Goal: Transaction & Acquisition: Purchase product/service

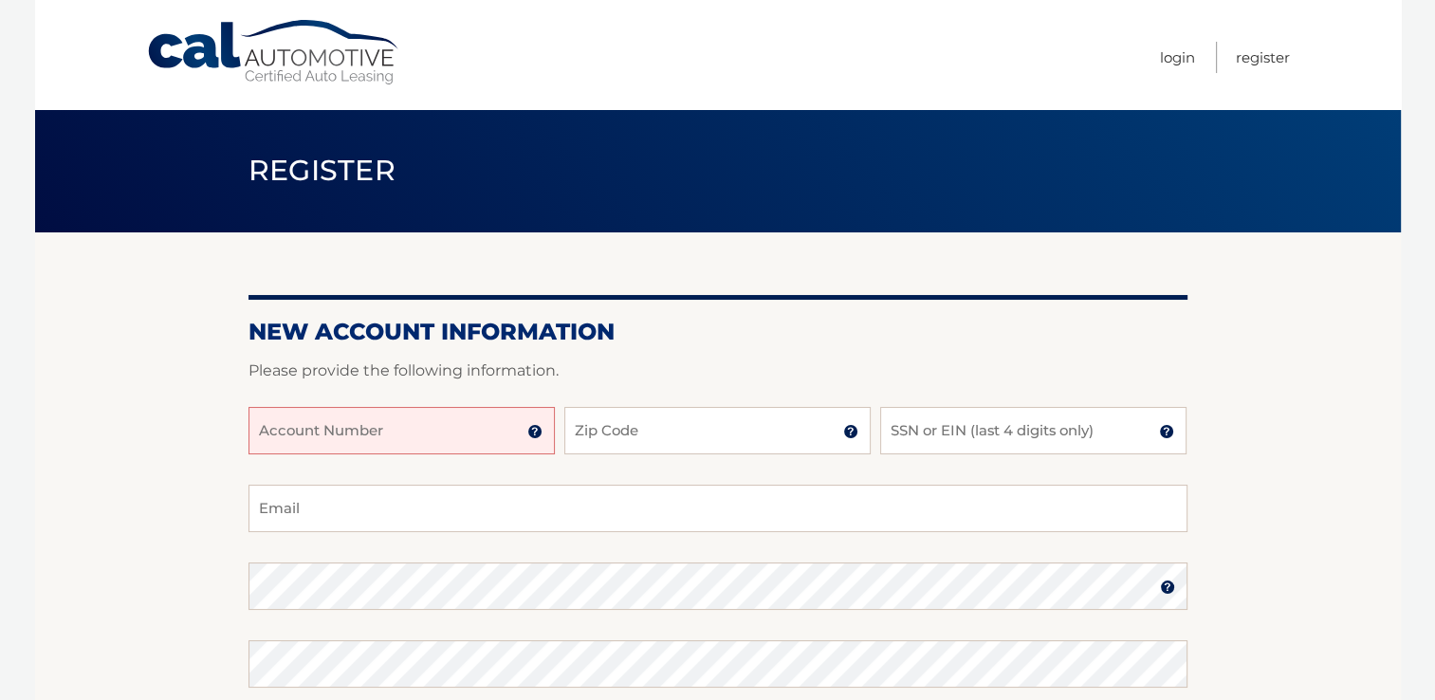
click at [368, 427] on input "Account Number" at bounding box center [401, 430] width 306 height 47
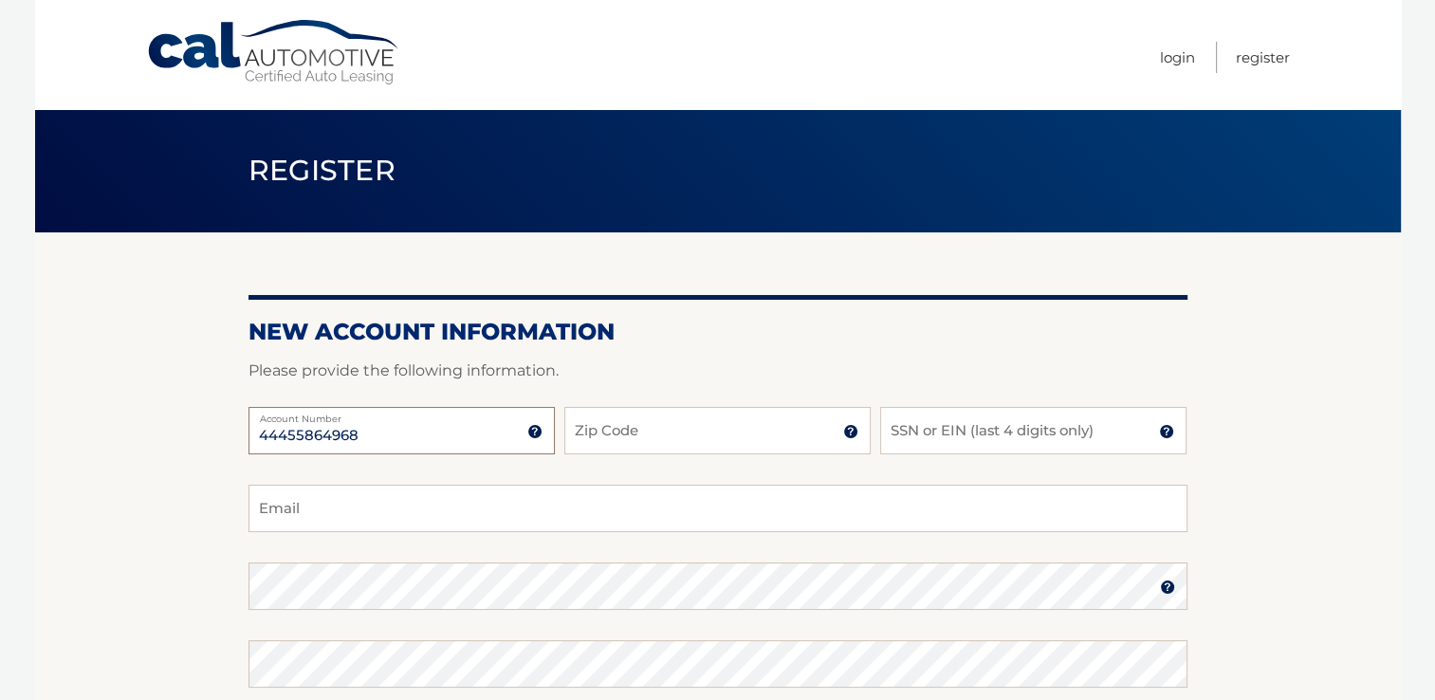
type input "44455864968"
click at [686, 465] on div "44455864968 Account Number 11 digit account number provided on your coupon book…" at bounding box center [717, 446] width 939 height 78
click at [687, 424] on input "Zip Code" at bounding box center [717, 430] width 306 height 47
type input "11783"
click at [965, 430] on input "SSN or EIN (last 4 digits only)" at bounding box center [1033, 430] width 306 height 47
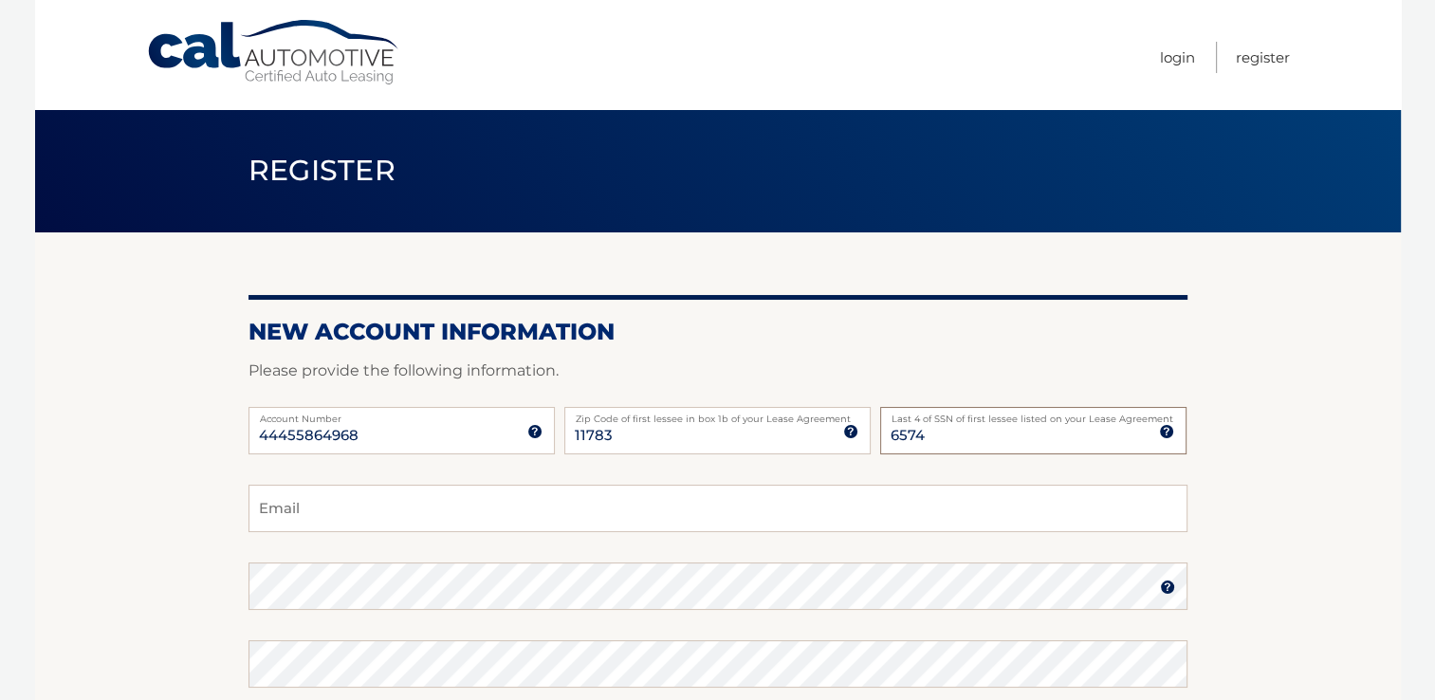
type input "6574"
click at [884, 508] on input "Email" at bounding box center [717, 508] width 939 height 47
type input "maure03@aol.com"
click at [1164, 585] on img at bounding box center [1167, 586] width 15 height 15
click at [1166, 585] on img at bounding box center [1167, 586] width 15 height 15
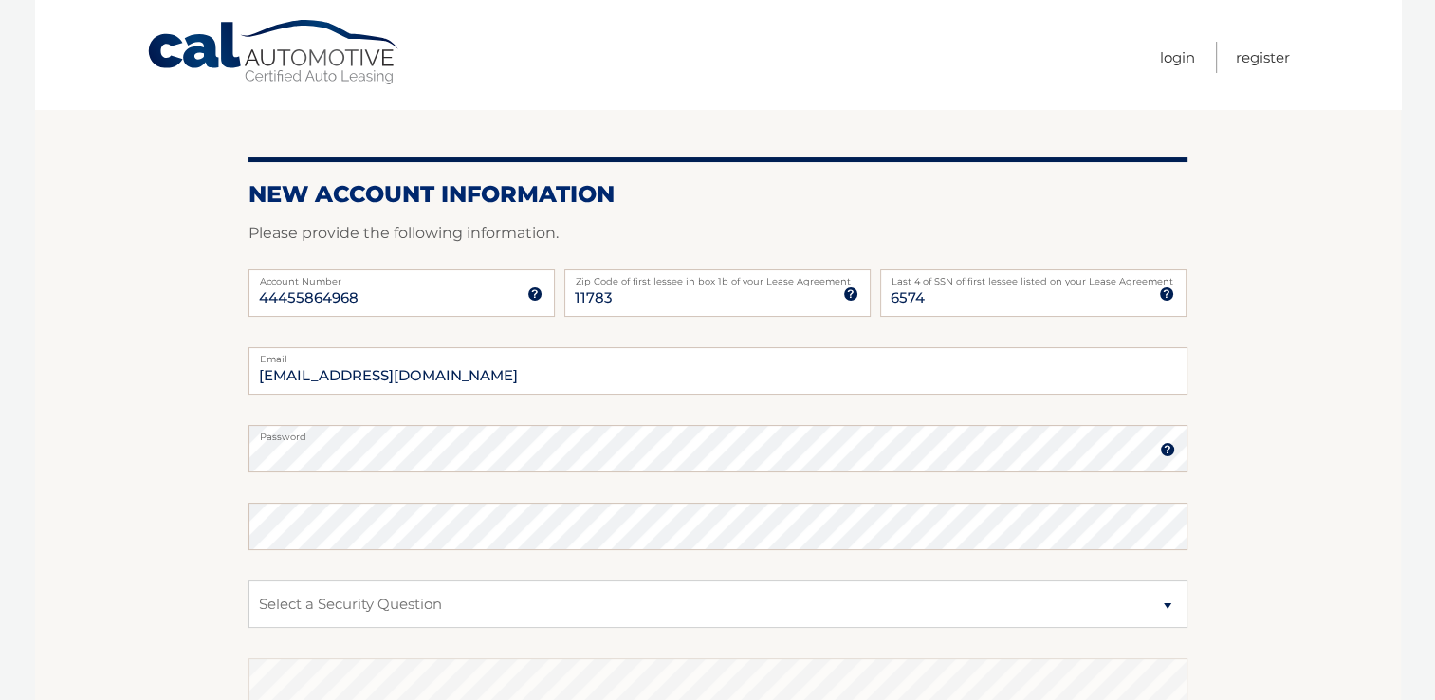
scroll to position [190, 0]
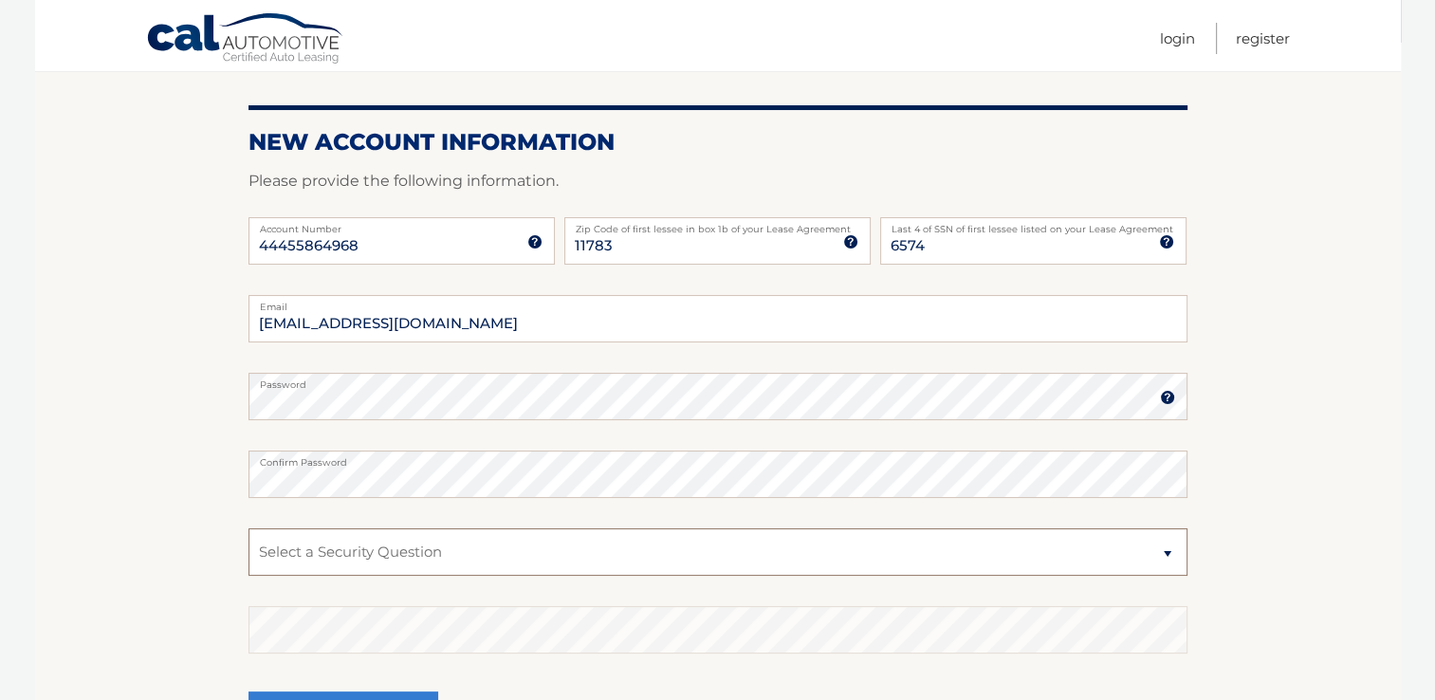
click at [379, 550] on select "Select a Security Question What was the name of your elementary school? What is…" at bounding box center [717, 551] width 939 height 47
select select "2"
click at [248, 528] on select "Select a Security Question What was the name of your elementary school? What is…" at bounding box center [717, 551] width 939 height 47
click at [386, 544] on select "Select a Security Question What was the name of your elementary school? What is…" at bounding box center [717, 551] width 939 height 47
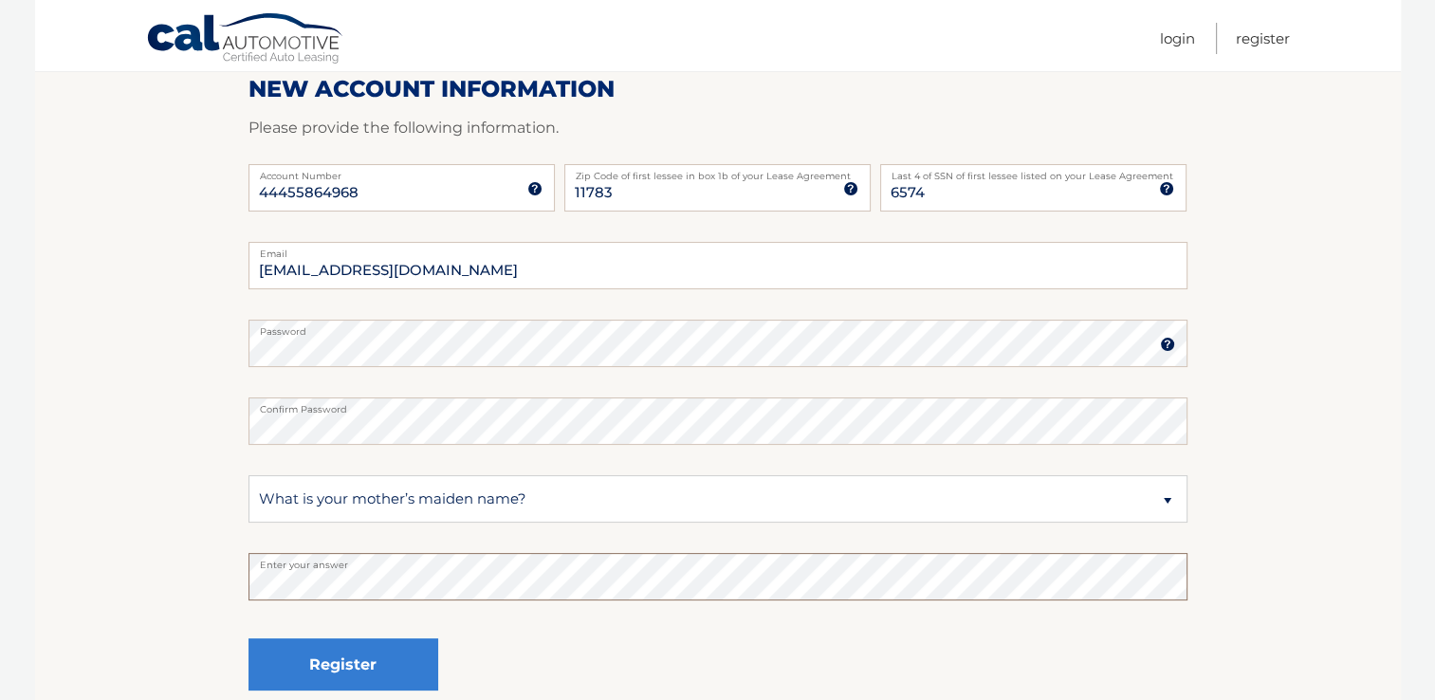
scroll to position [379, 0]
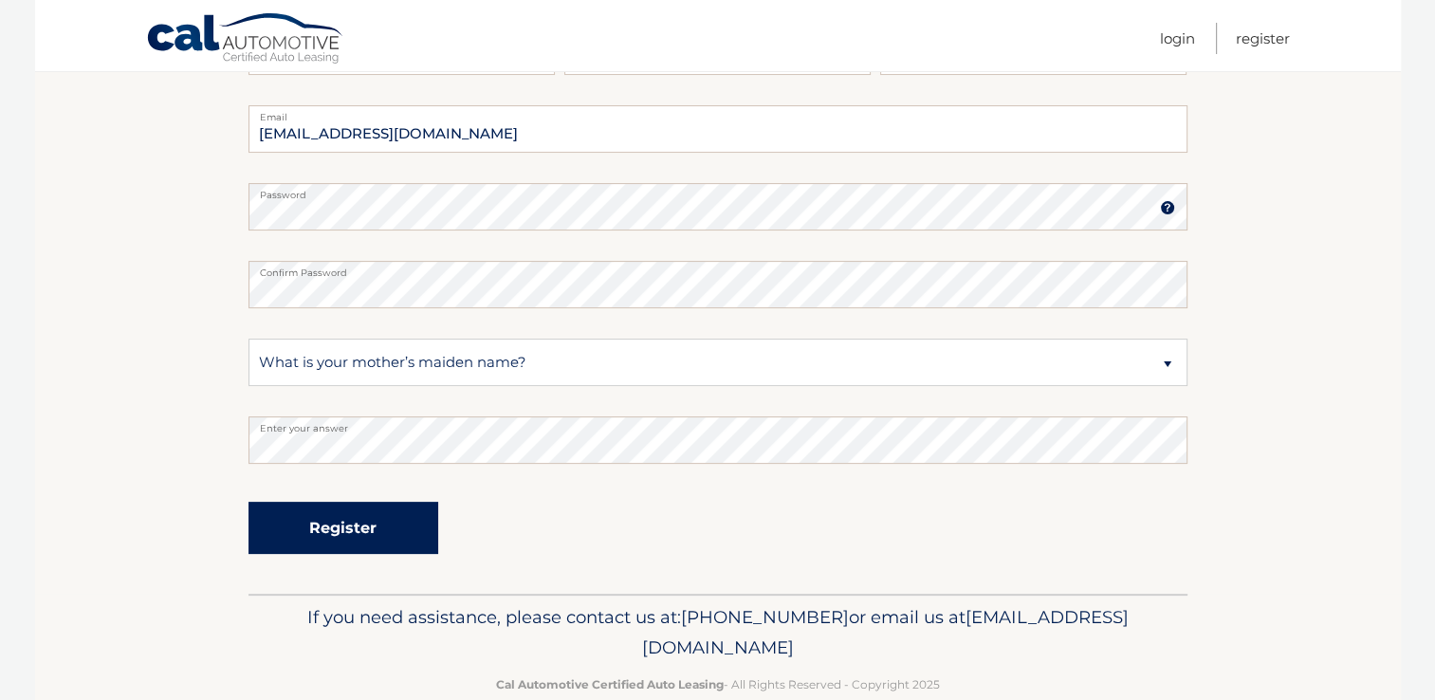
click at [394, 524] on button "Register" at bounding box center [343, 528] width 190 height 52
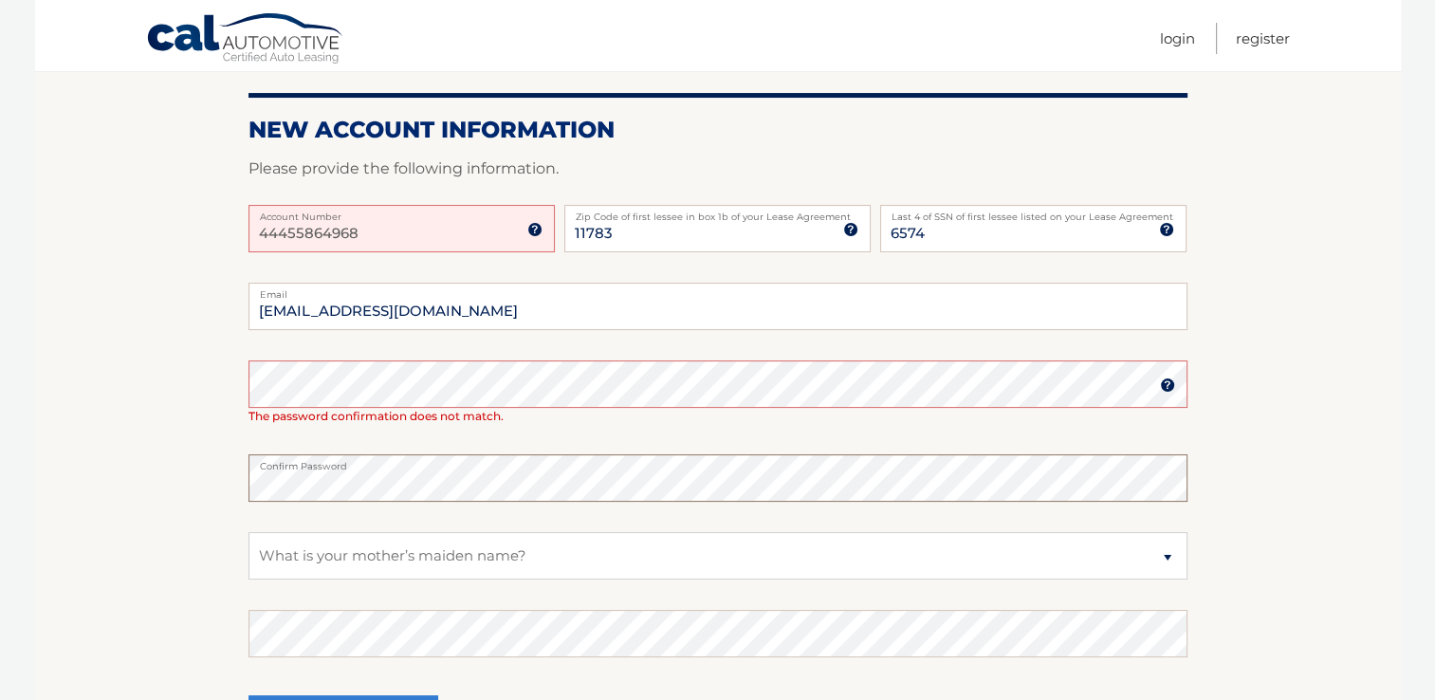
scroll to position [379, 0]
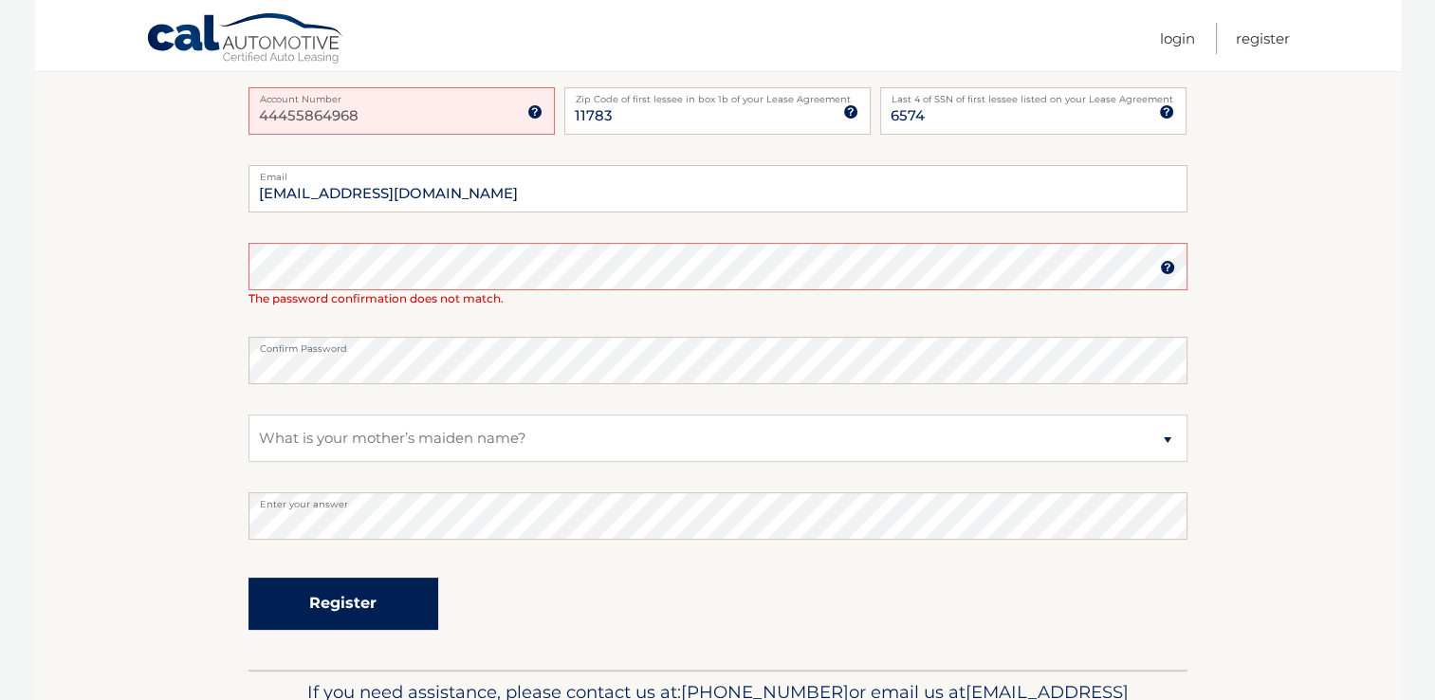
click at [371, 605] on button "Register" at bounding box center [343, 603] width 190 height 52
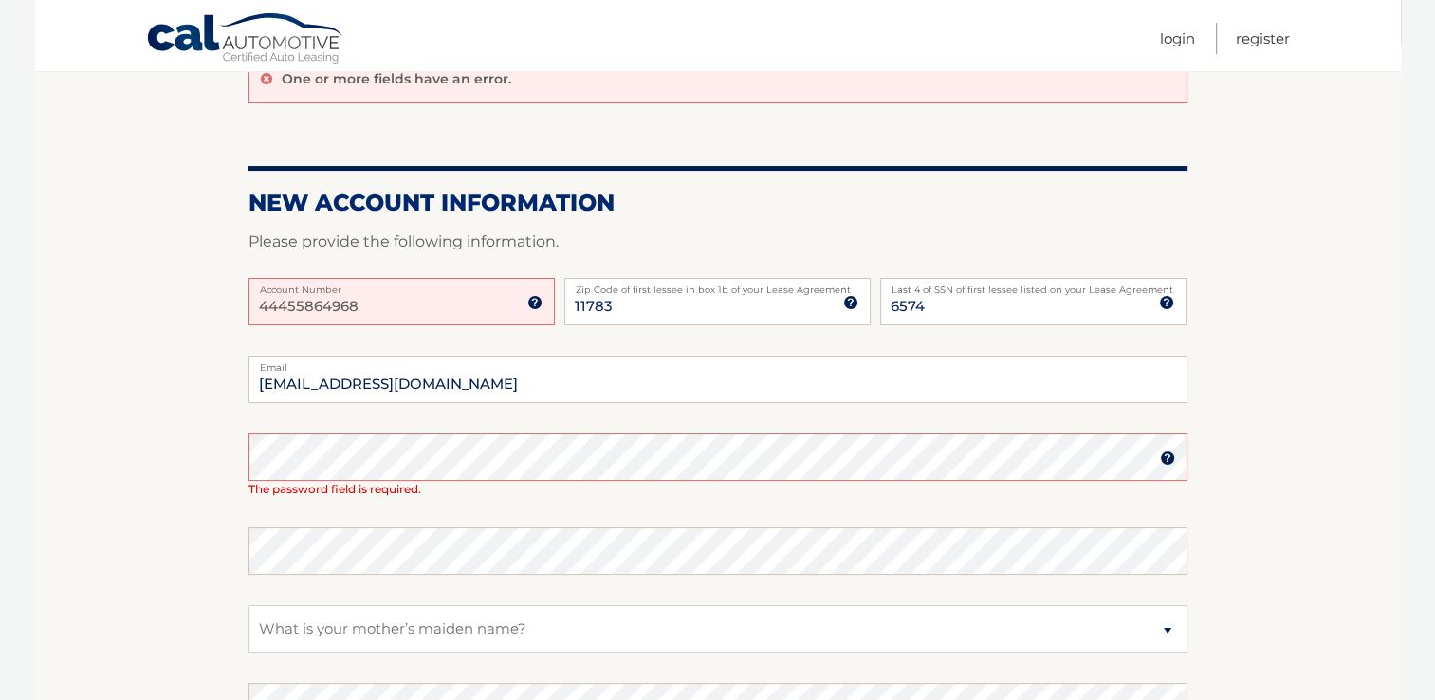
scroll to position [190, 0]
drag, startPoint x: 278, startPoint y: 620, endPoint x: 316, endPoint y: 633, distance: 40.2
click at [316, 633] on select "Select a Security Question What was the name of your elementary school? What is…" at bounding box center [717, 627] width 939 height 47
click at [317, 640] on select "Select a Security Question What was the name of your elementary school? What is…" at bounding box center [717, 627] width 939 height 47
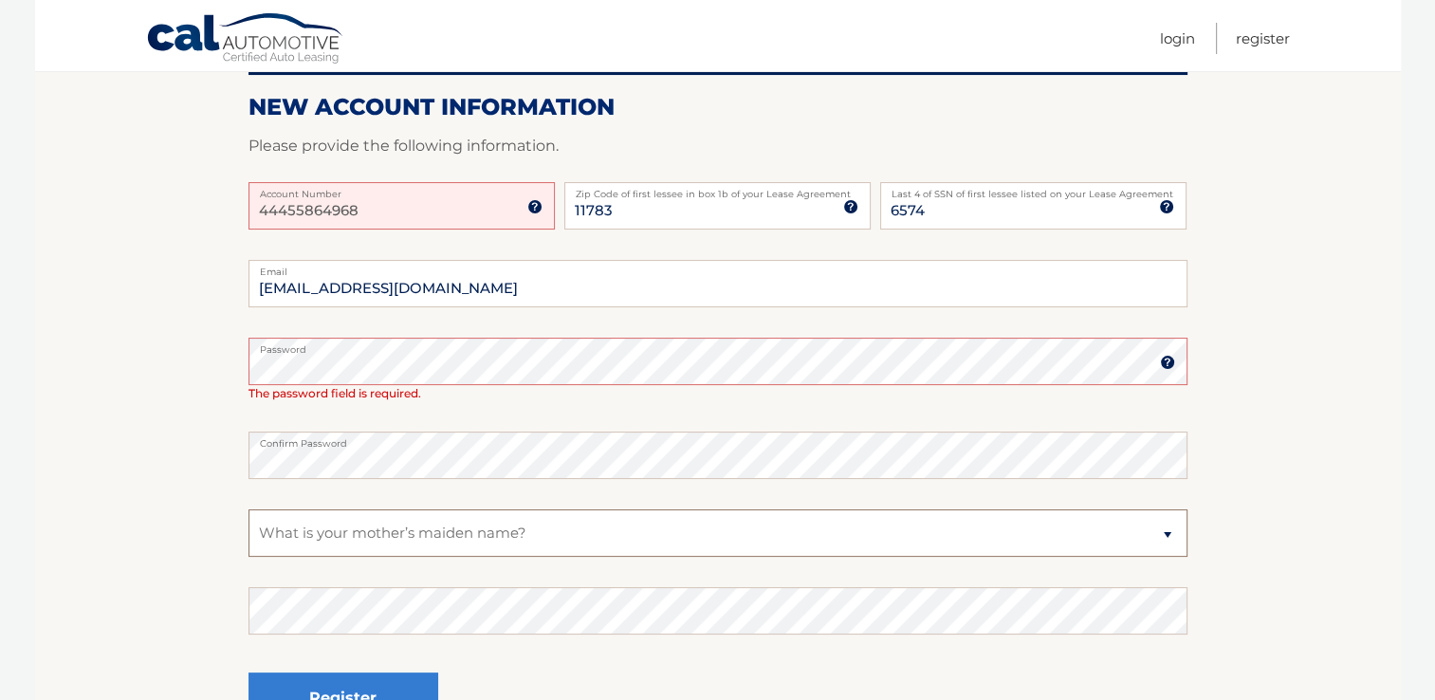
scroll to position [379, 0]
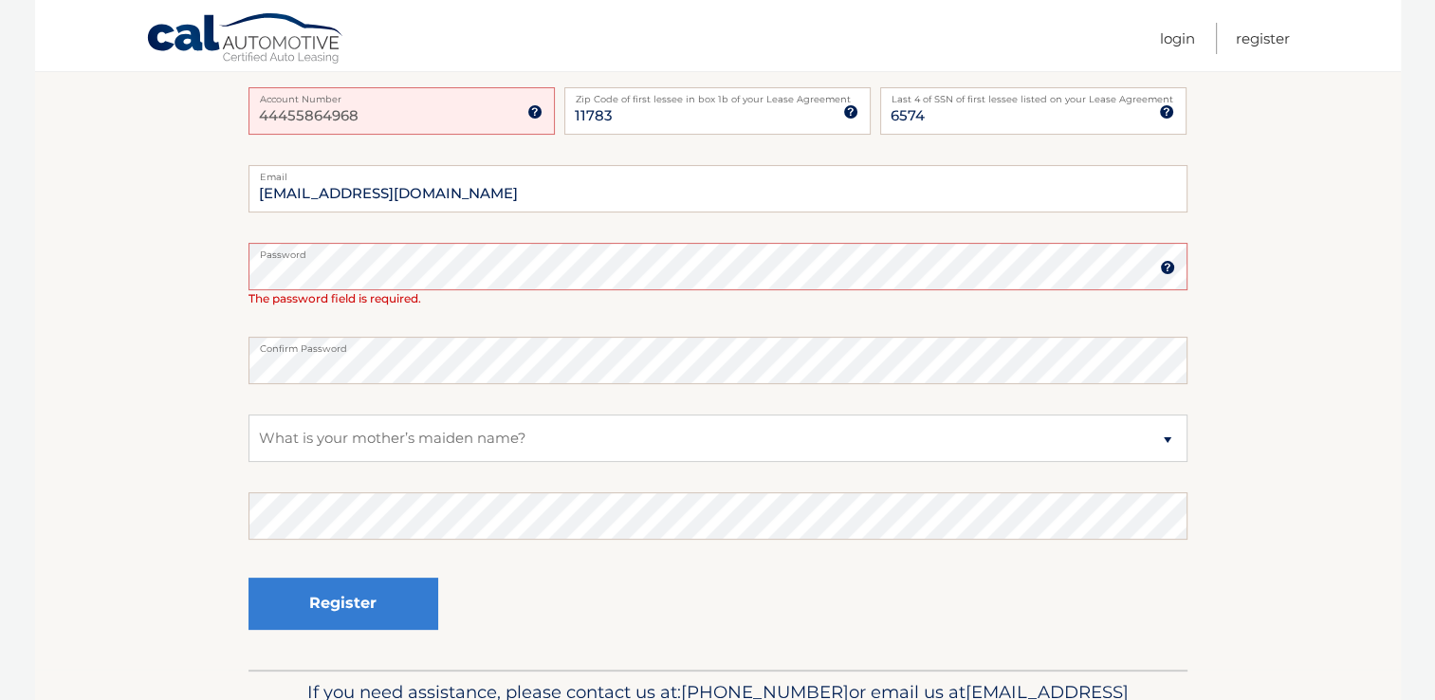
drag, startPoint x: 288, startPoint y: 550, endPoint x: 275, endPoint y: 557, distance: 14.8
click at [275, 557] on fieldset "maure03@aol.com Email Password Password should be a minimum of 6 characters and…" at bounding box center [717, 417] width 939 height 504
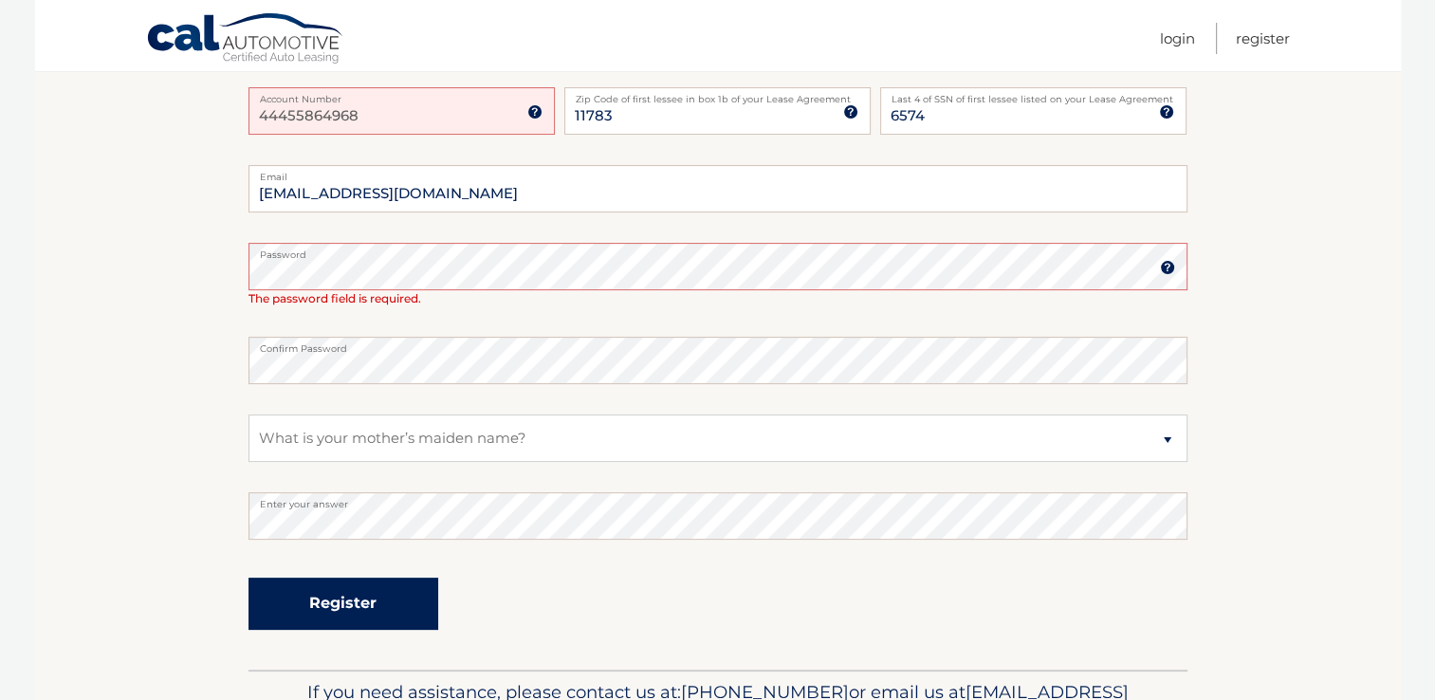
click at [332, 610] on button "Register" at bounding box center [343, 603] width 190 height 52
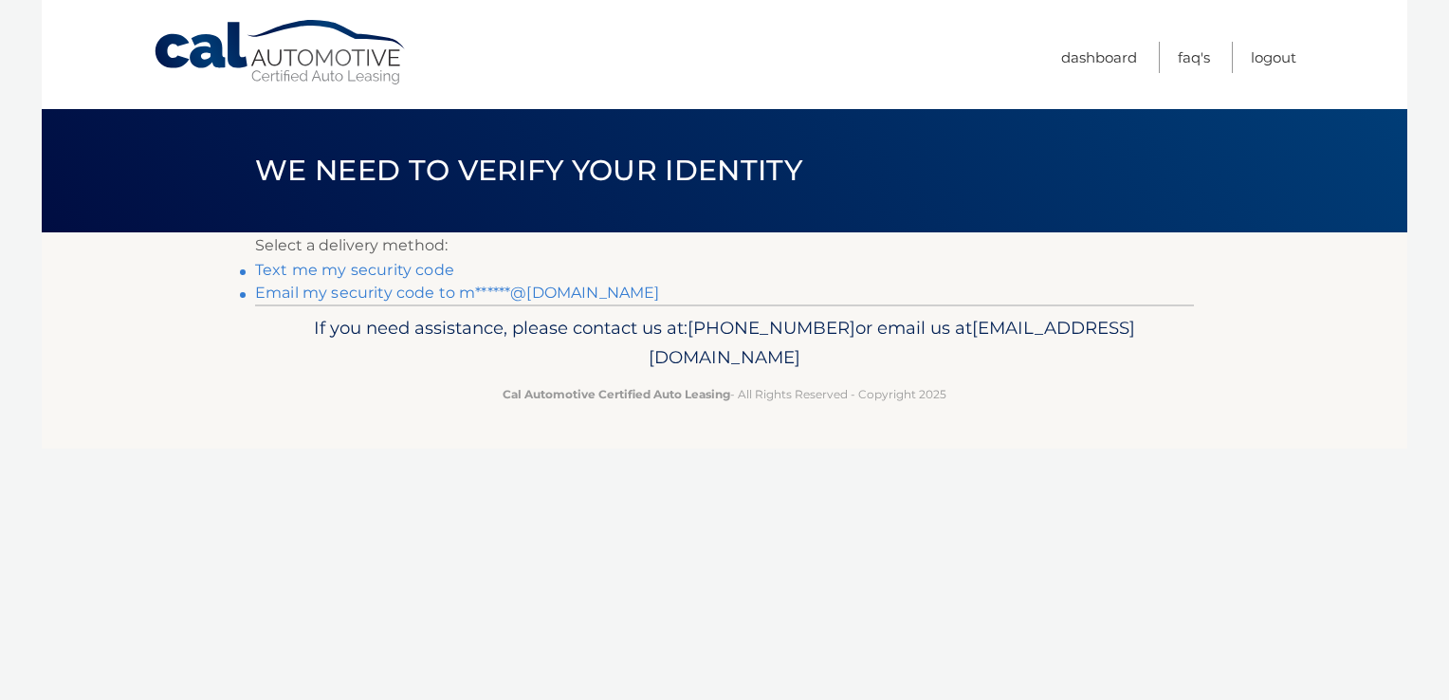
click at [405, 271] on link "Text me my security code" at bounding box center [354, 270] width 199 height 18
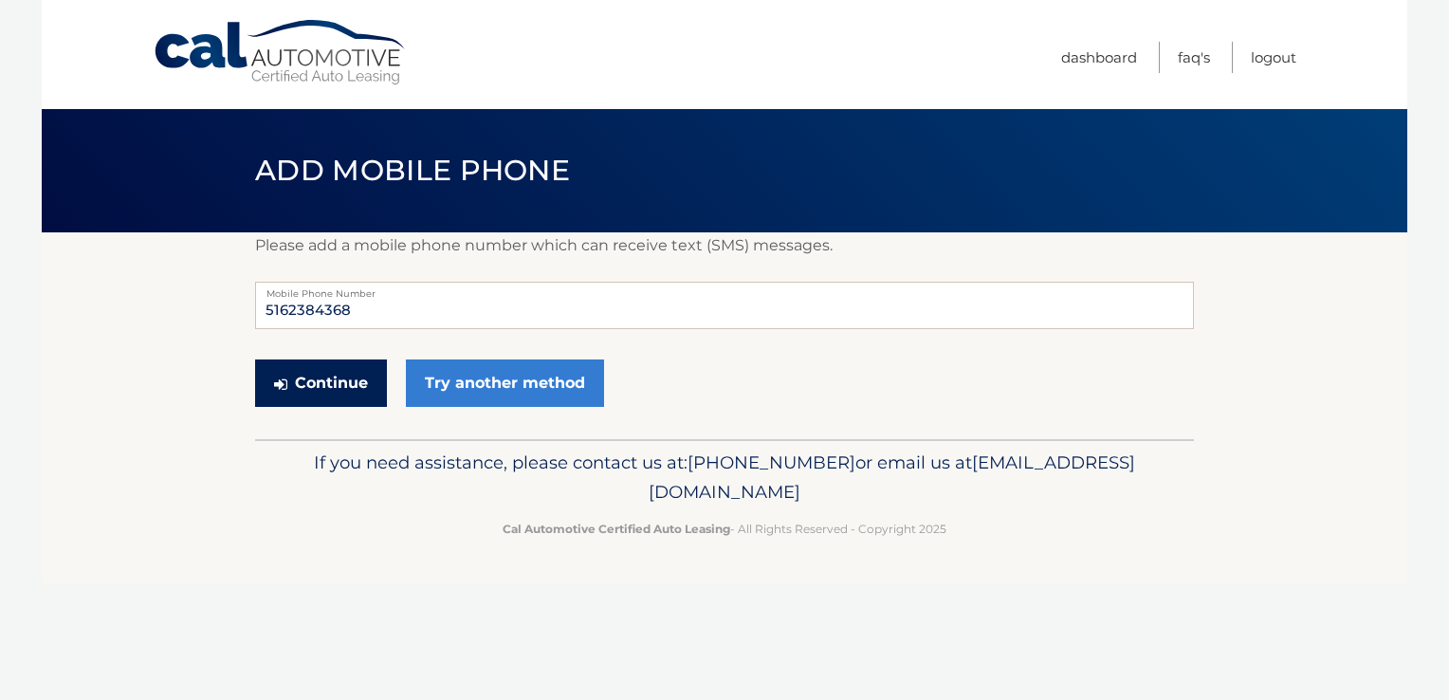
click at [347, 397] on button "Continue" at bounding box center [321, 382] width 132 height 47
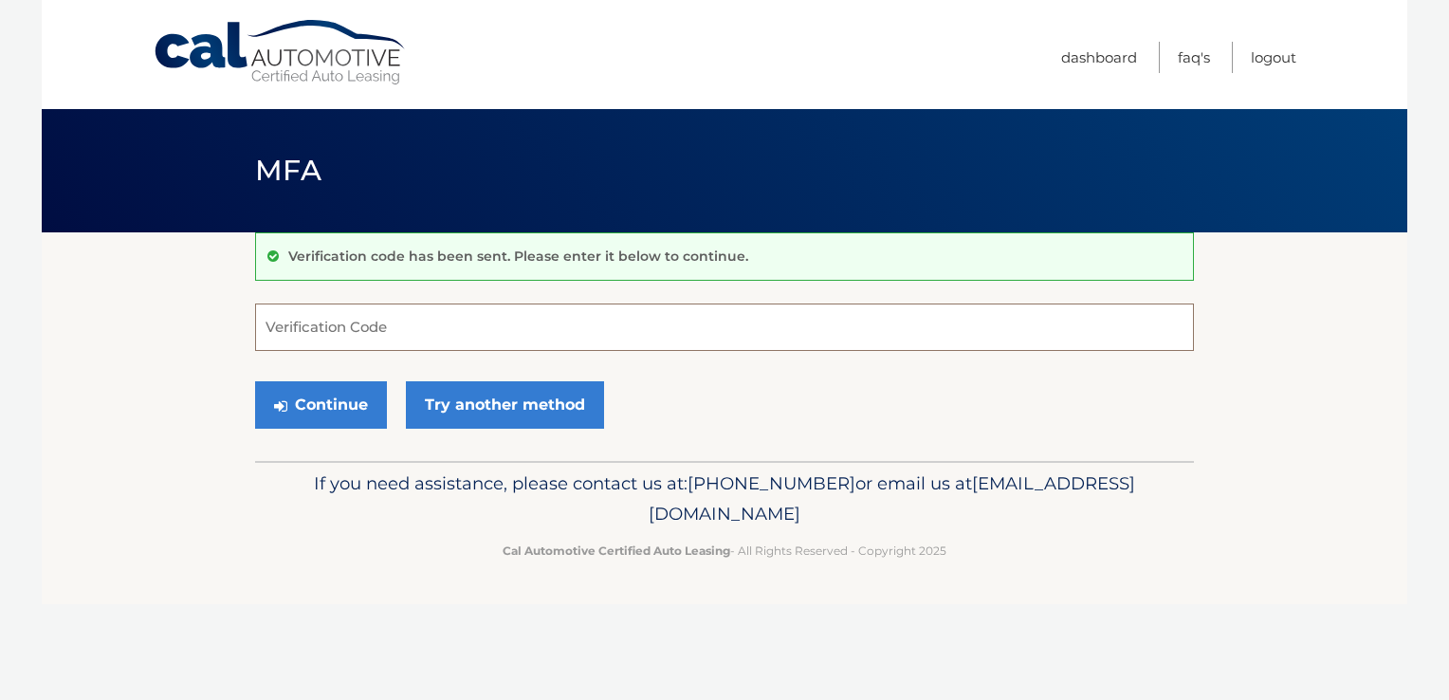
drag, startPoint x: 323, startPoint y: 320, endPoint x: 286, endPoint y: 324, distance: 37.3
click at [334, 320] on input "Verification Code" at bounding box center [724, 326] width 939 height 47
click at [286, 324] on input "Verification Code" at bounding box center [724, 326] width 939 height 47
type input "484446"
click at [308, 395] on button "Continue" at bounding box center [321, 404] width 132 height 47
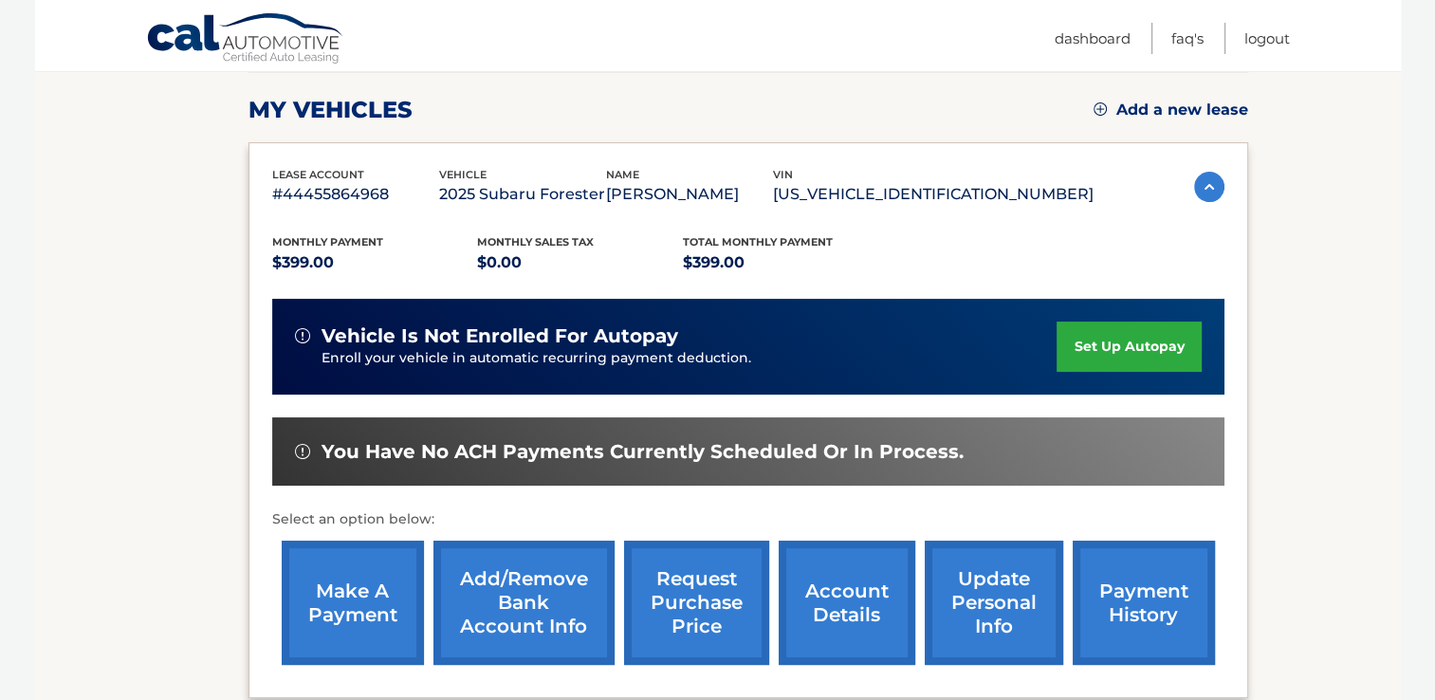
scroll to position [284, 0]
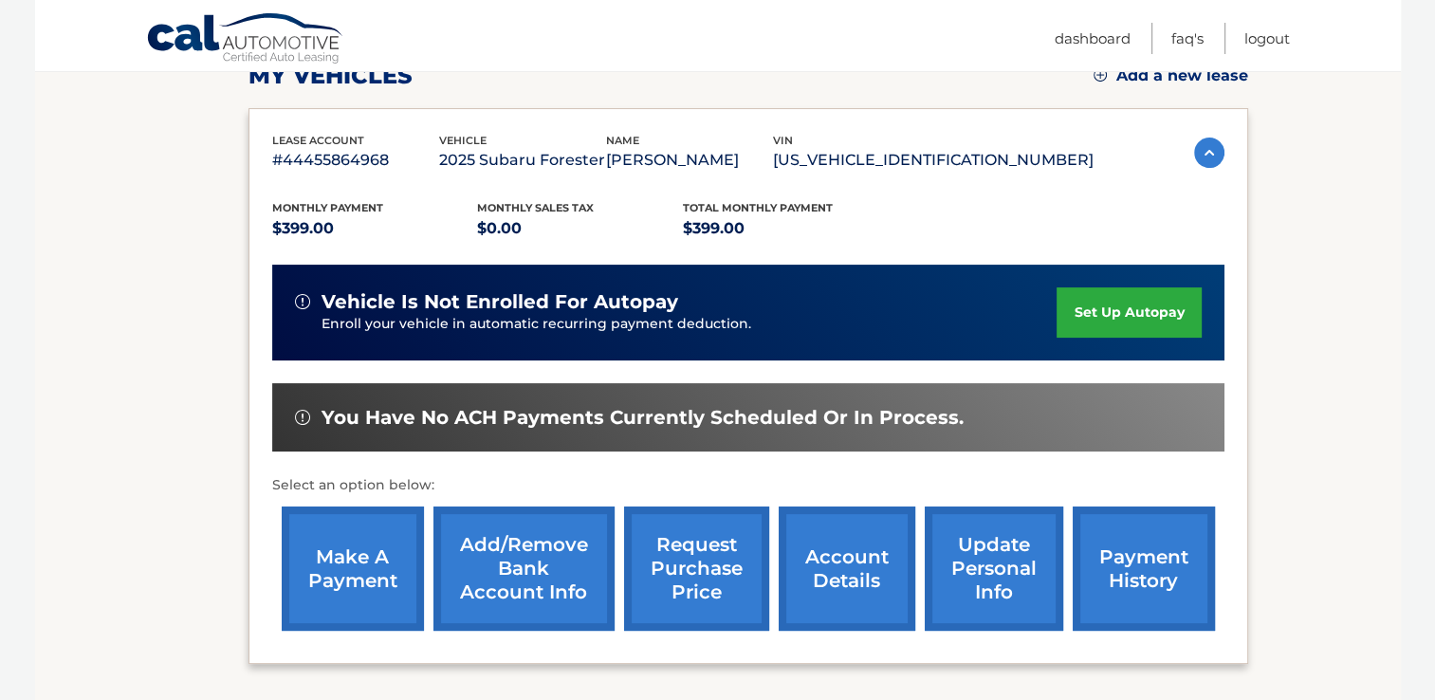
click at [323, 586] on link "make a payment" at bounding box center [353, 568] width 142 height 124
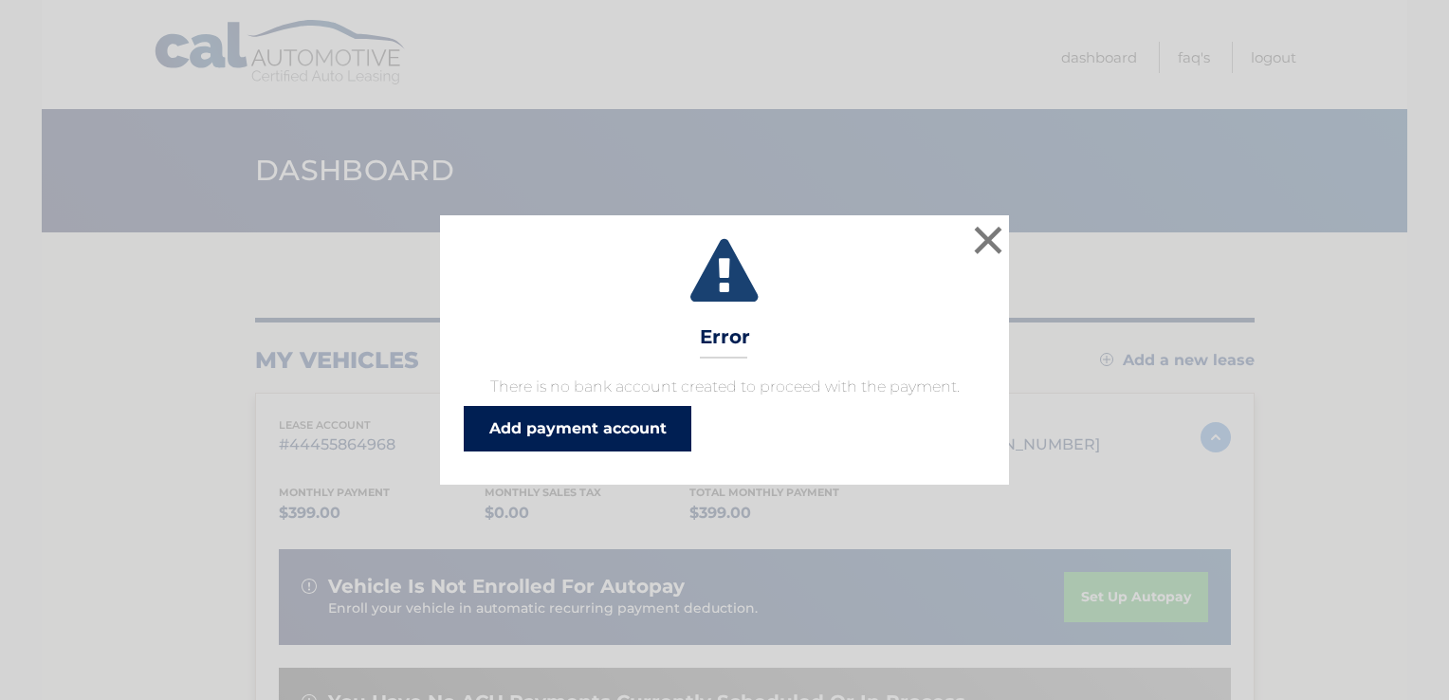
click at [573, 430] on link "Add payment account" at bounding box center [578, 429] width 228 height 46
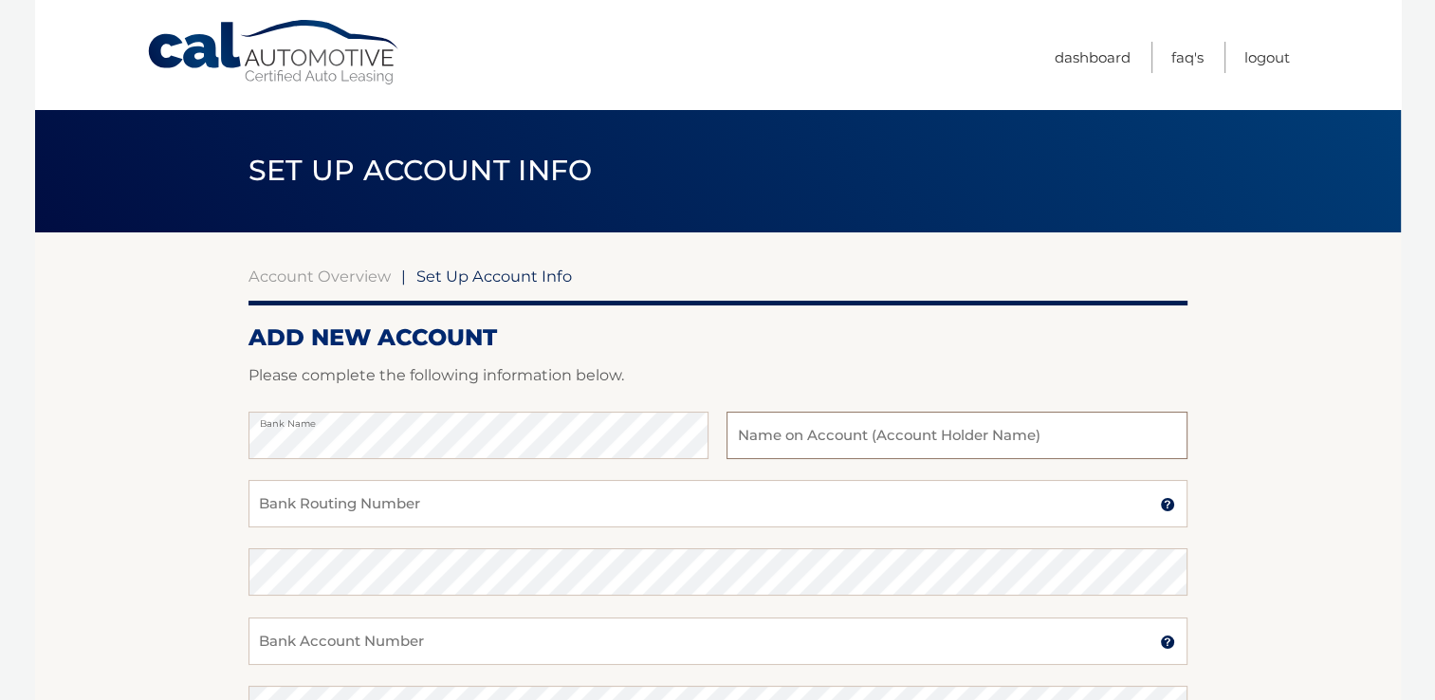
click at [879, 445] on input "text" at bounding box center [956, 435] width 460 height 47
type input "maureen mcdermott"
click at [1162, 510] on img at bounding box center [1167, 504] width 15 height 15
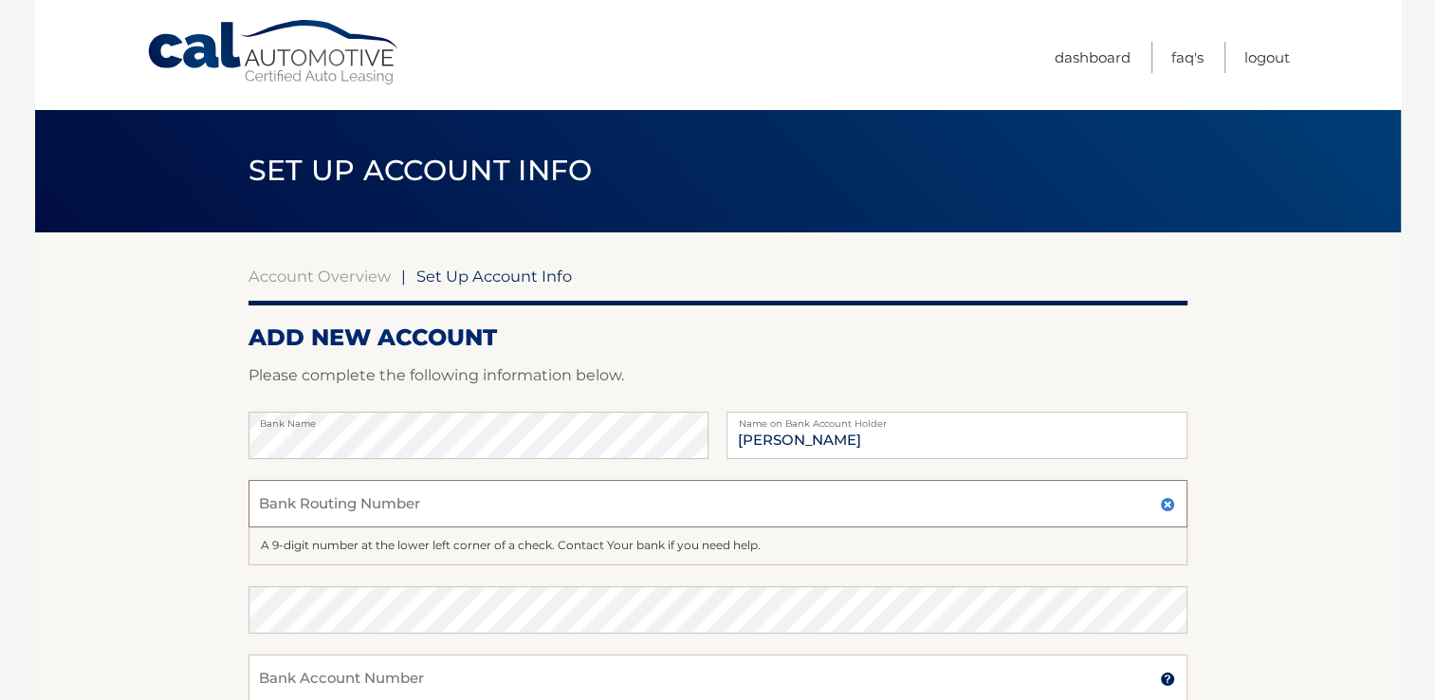
click at [1156, 513] on input "Bank Routing Number" at bounding box center [717, 503] width 939 height 47
type input "021000021"
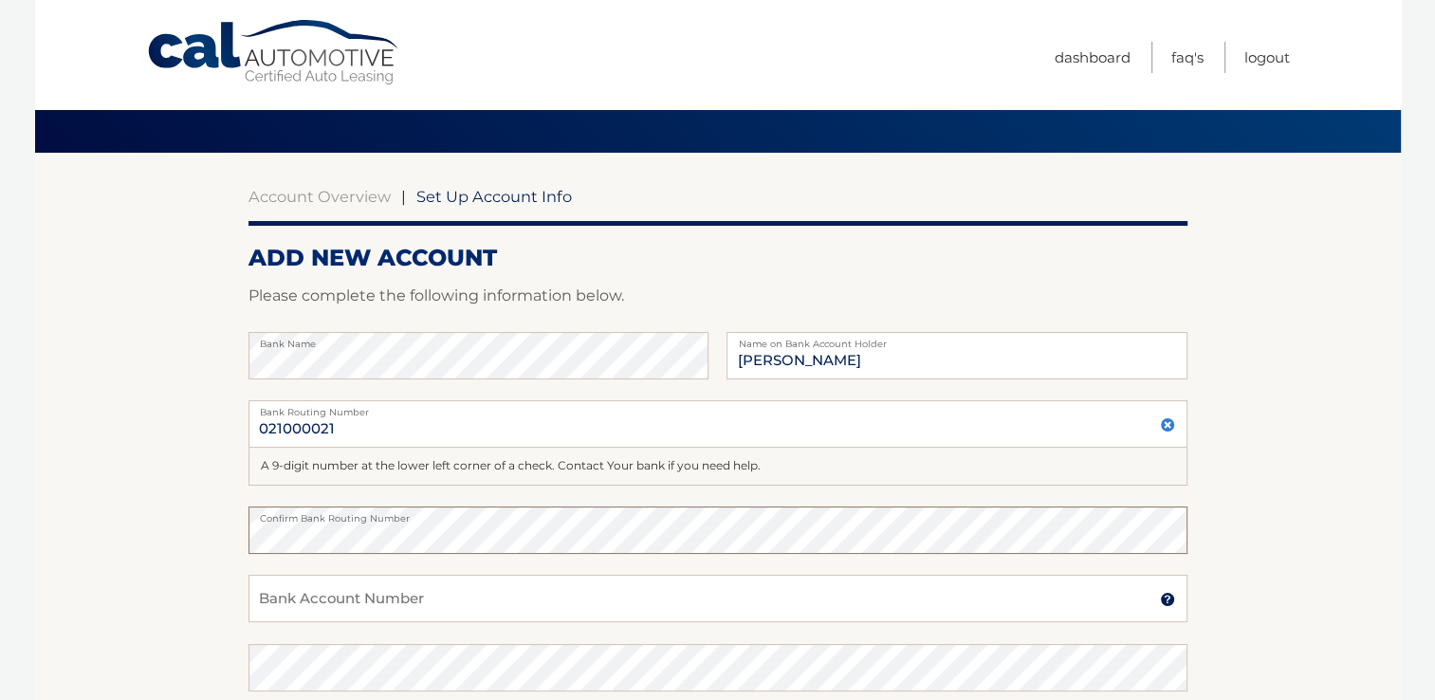
scroll to position [190, 0]
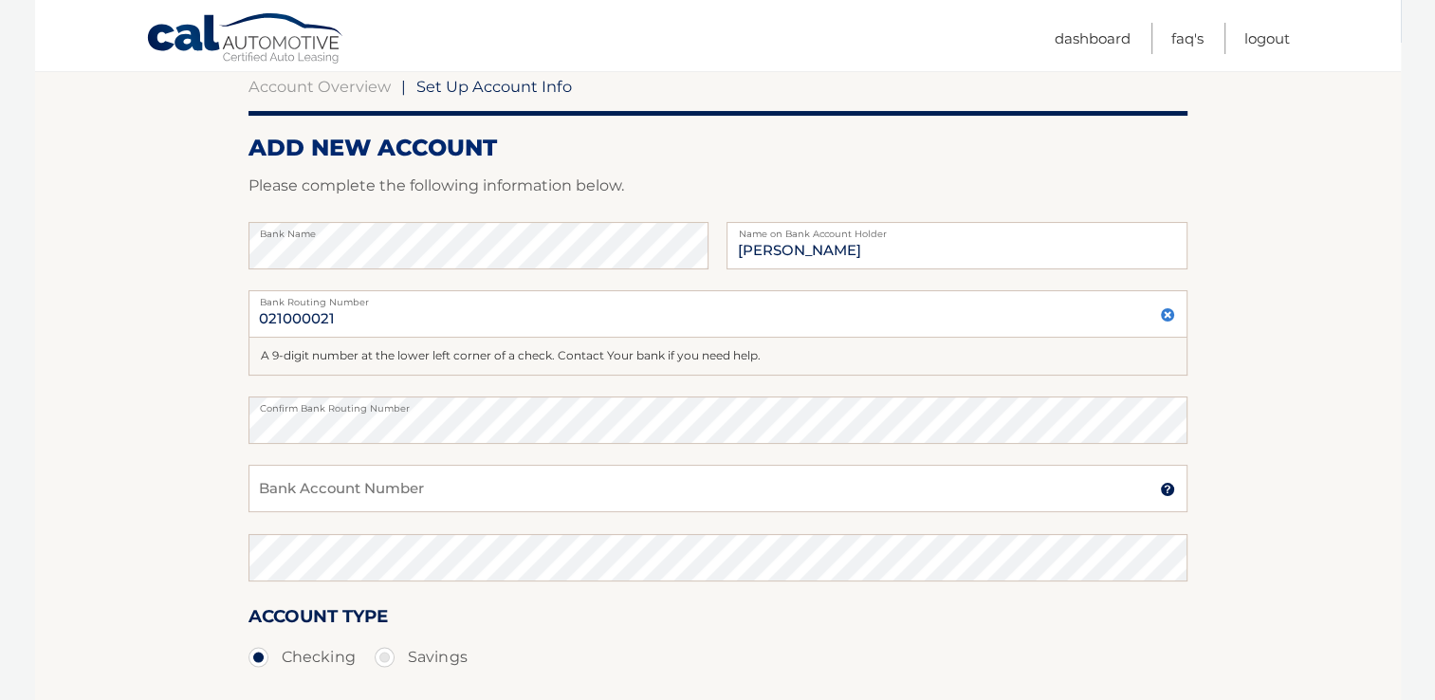
drag, startPoint x: 511, startPoint y: 515, endPoint x: 520, endPoint y: 494, distance: 22.5
click at [520, 494] on div "Bank Account Number A 3-17-digit number at the bottom of a check or bank statem…" at bounding box center [717, 499] width 939 height 68
click at [514, 507] on input "Bank Account Number" at bounding box center [717, 488] width 939 height 47
click at [514, 506] on input "Bank Account Number" at bounding box center [717, 488] width 939 height 47
type input "021333471"
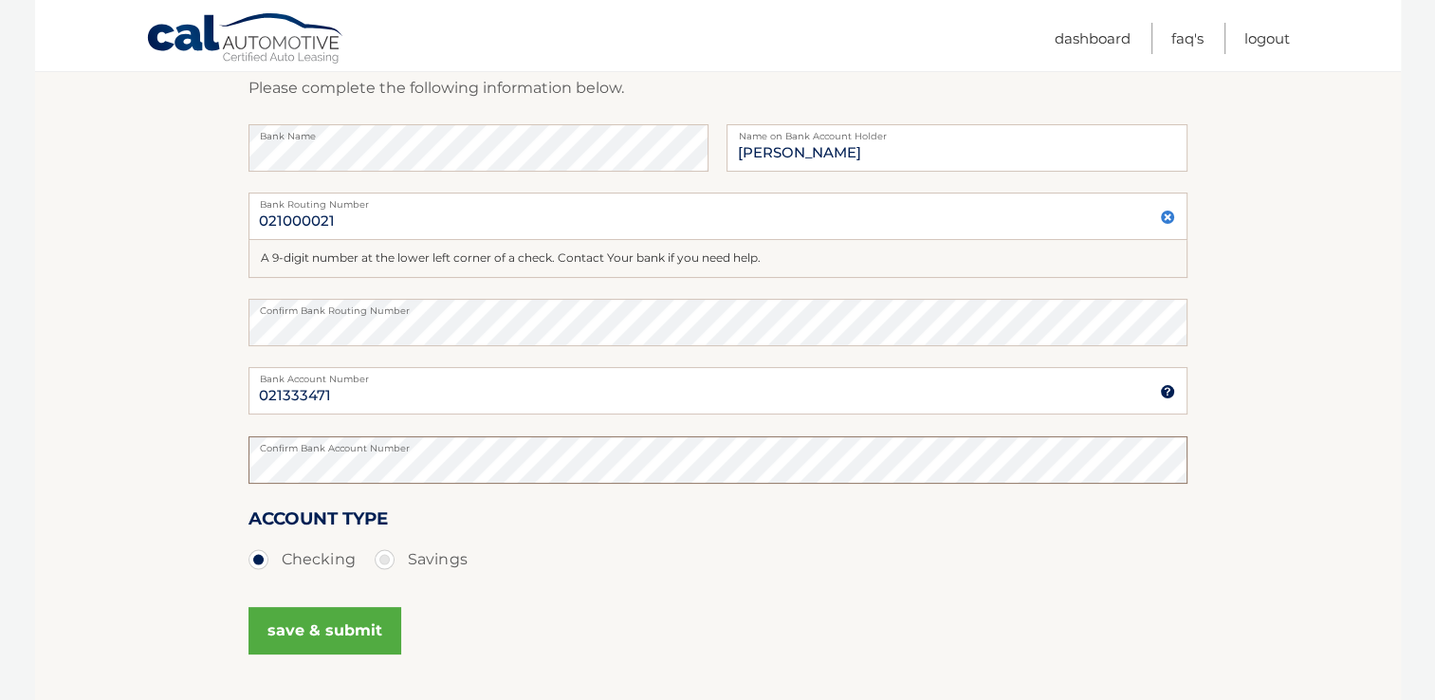
scroll to position [436, 0]
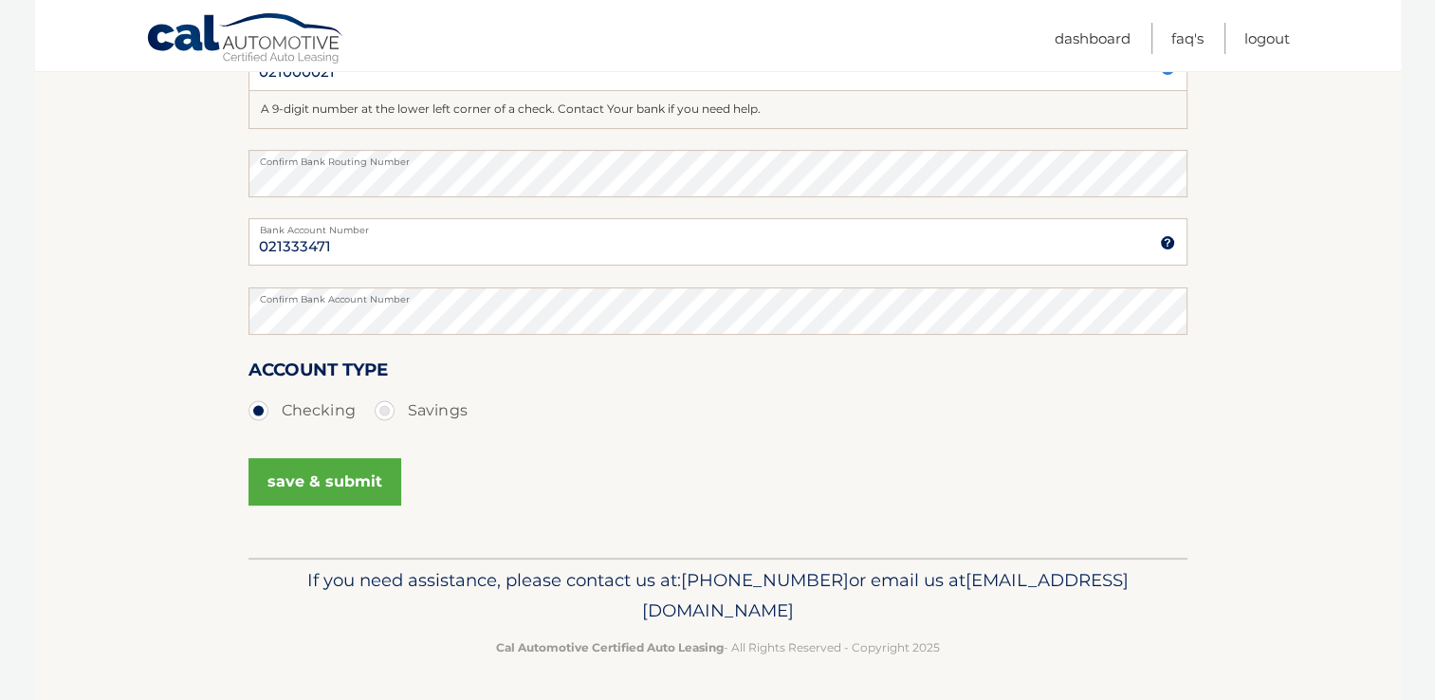
click at [329, 485] on button "save & submit" at bounding box center [324, 481] width 153 height 47
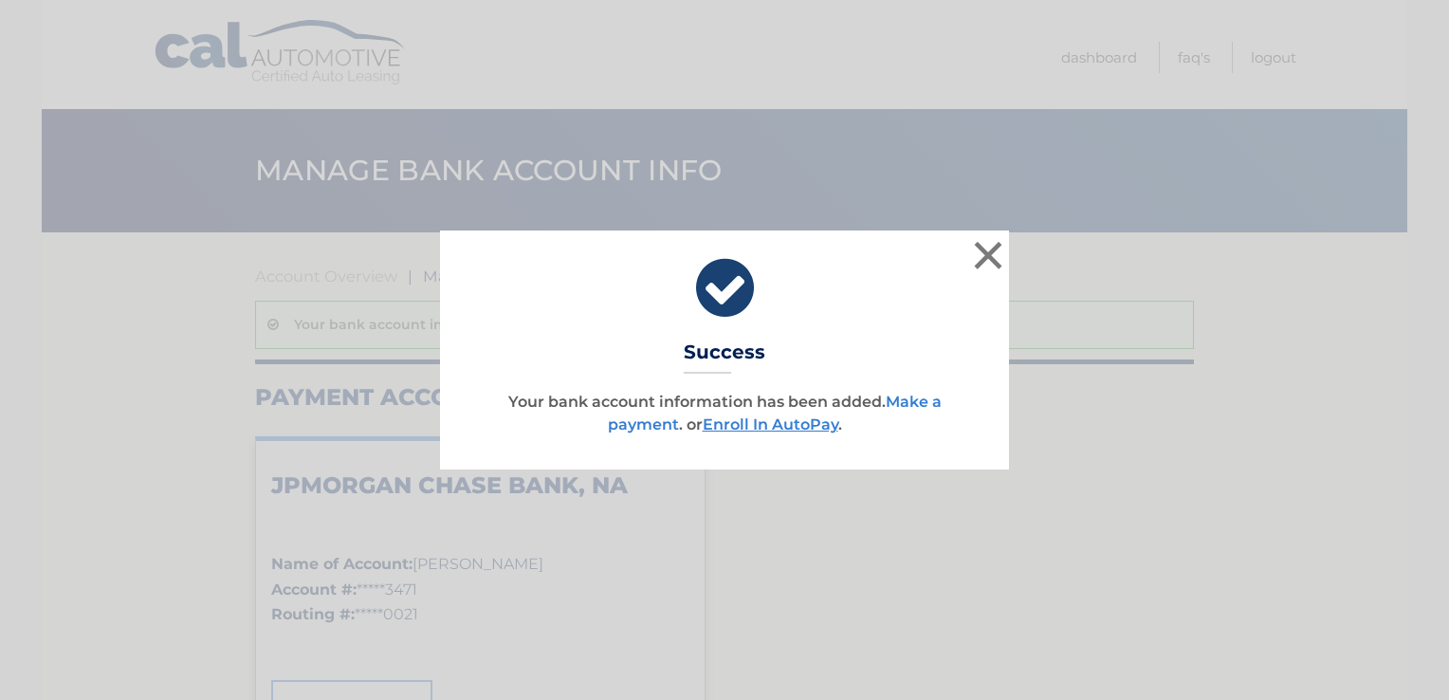
click at [925, 400] on link "Make a payment" at bounding box center [775, 413] width 334 height 41
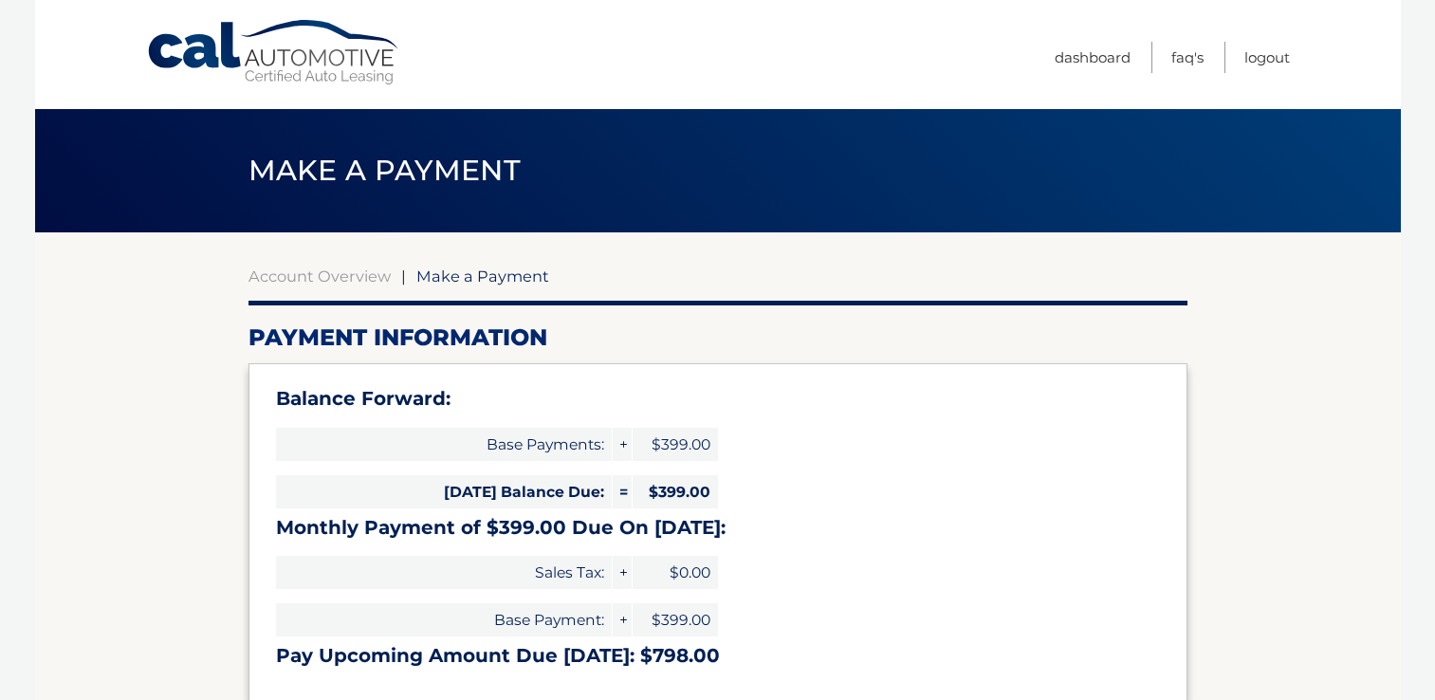
select select "ZmM0MTM2M2QtODY0ZC00ZmVjLWFiZWYtYjQ5YjVlMzdkNDhh"
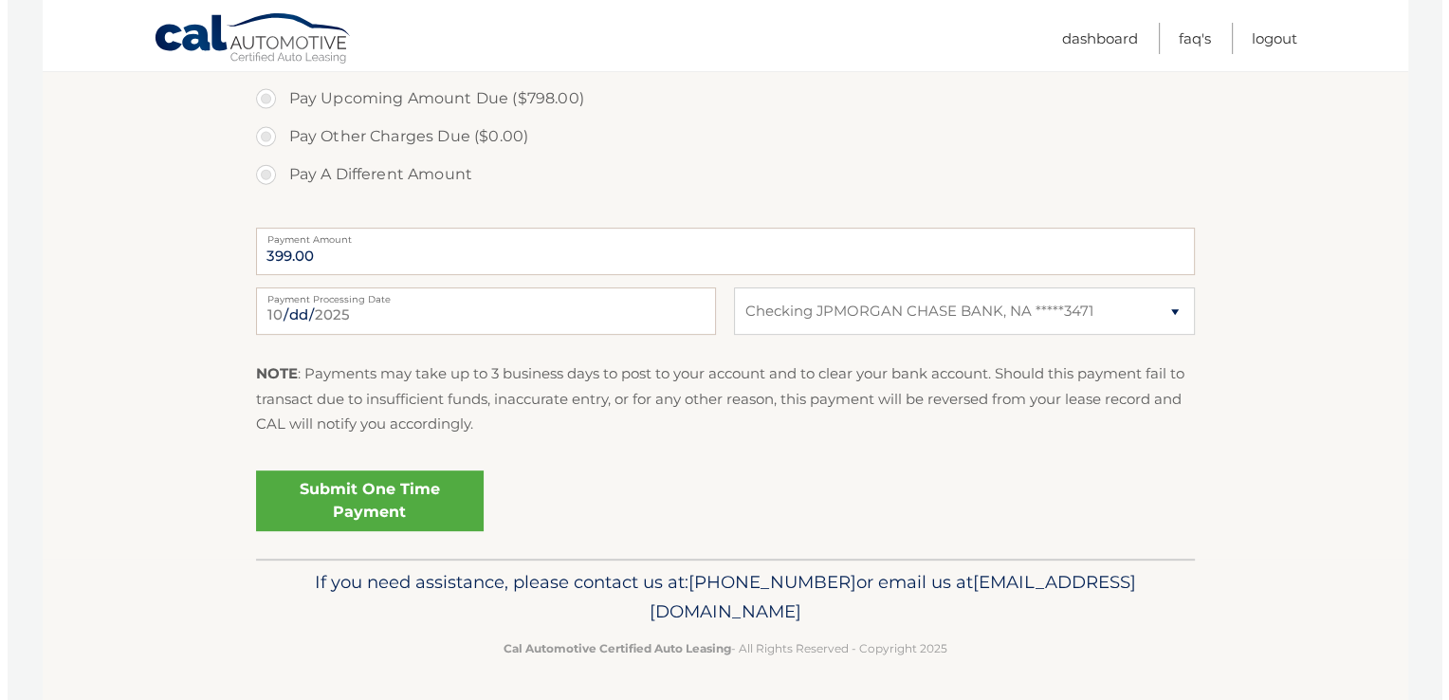
scroll to position [734, 0]
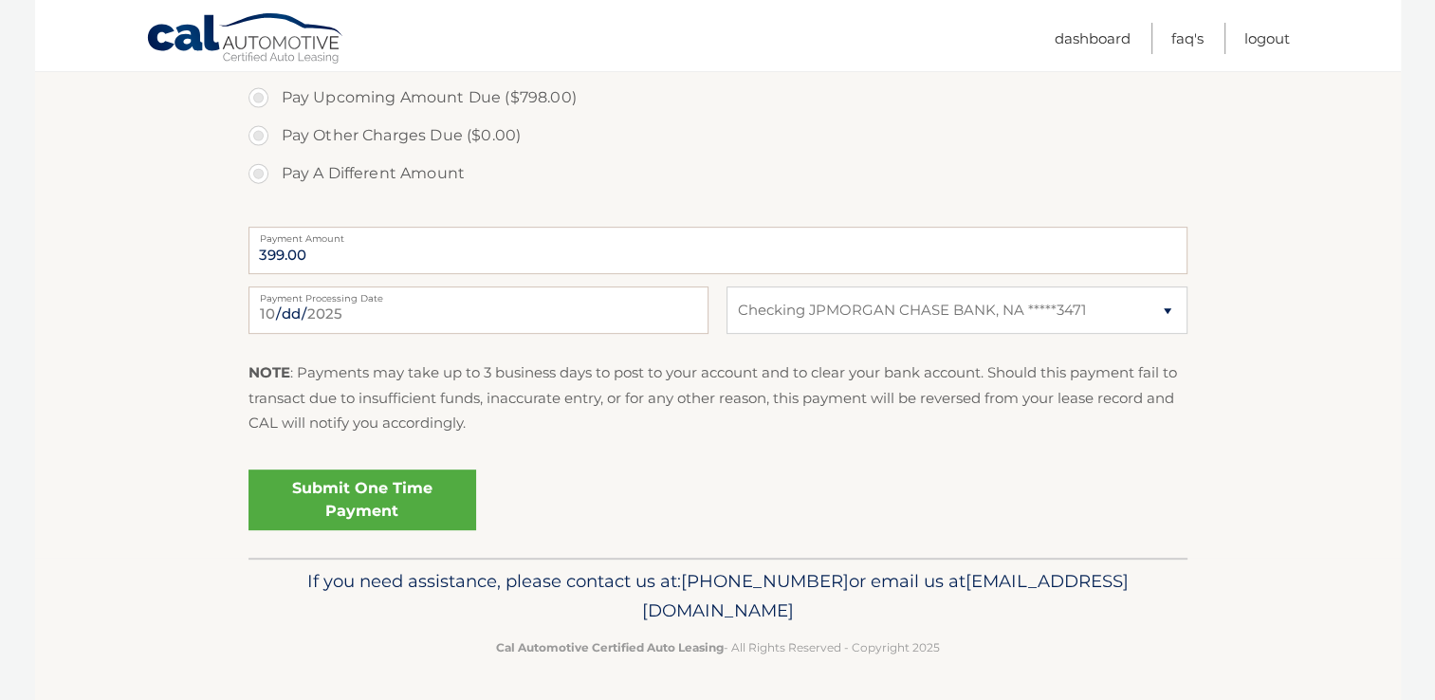
click at [410, 487] on link "Submit One Time Payment" at bounding box center [362, 499] width 228 height 61
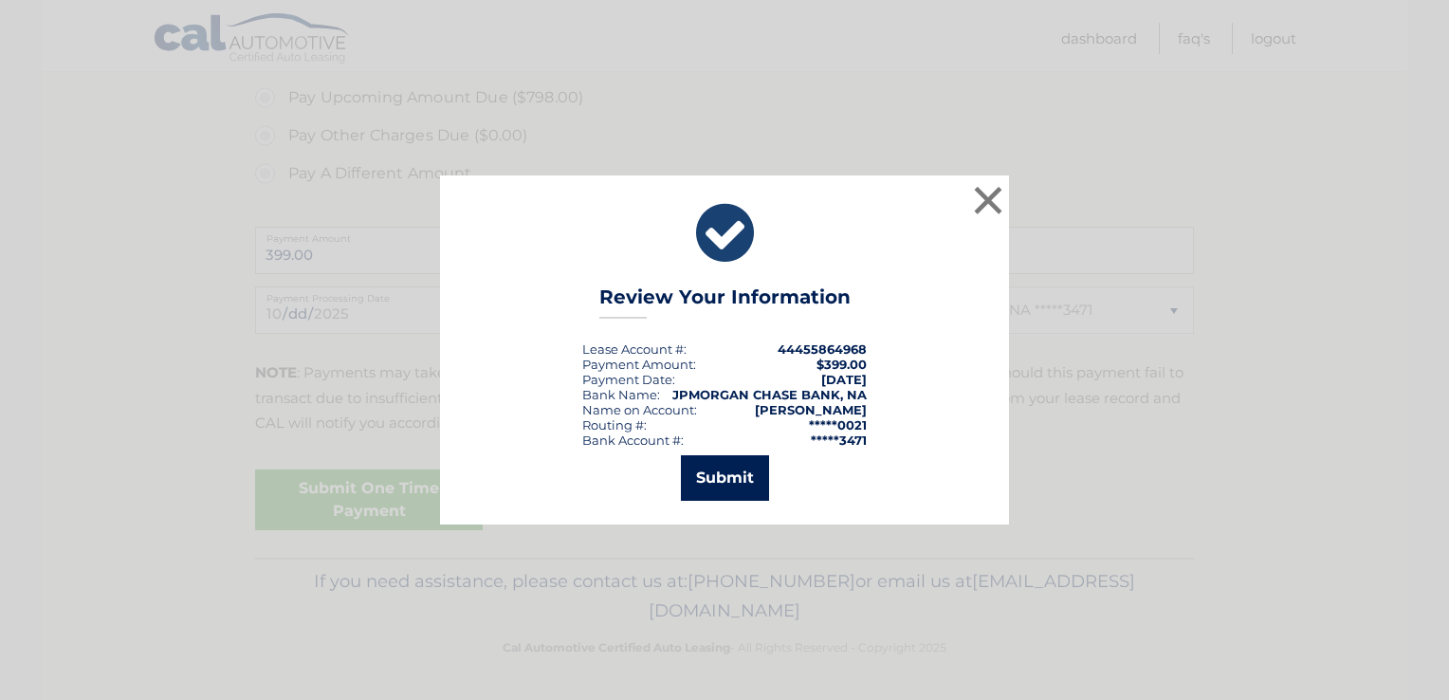
click at [726, 475] on button "Submit" at bounding box center [725, 478] width 88 height 46
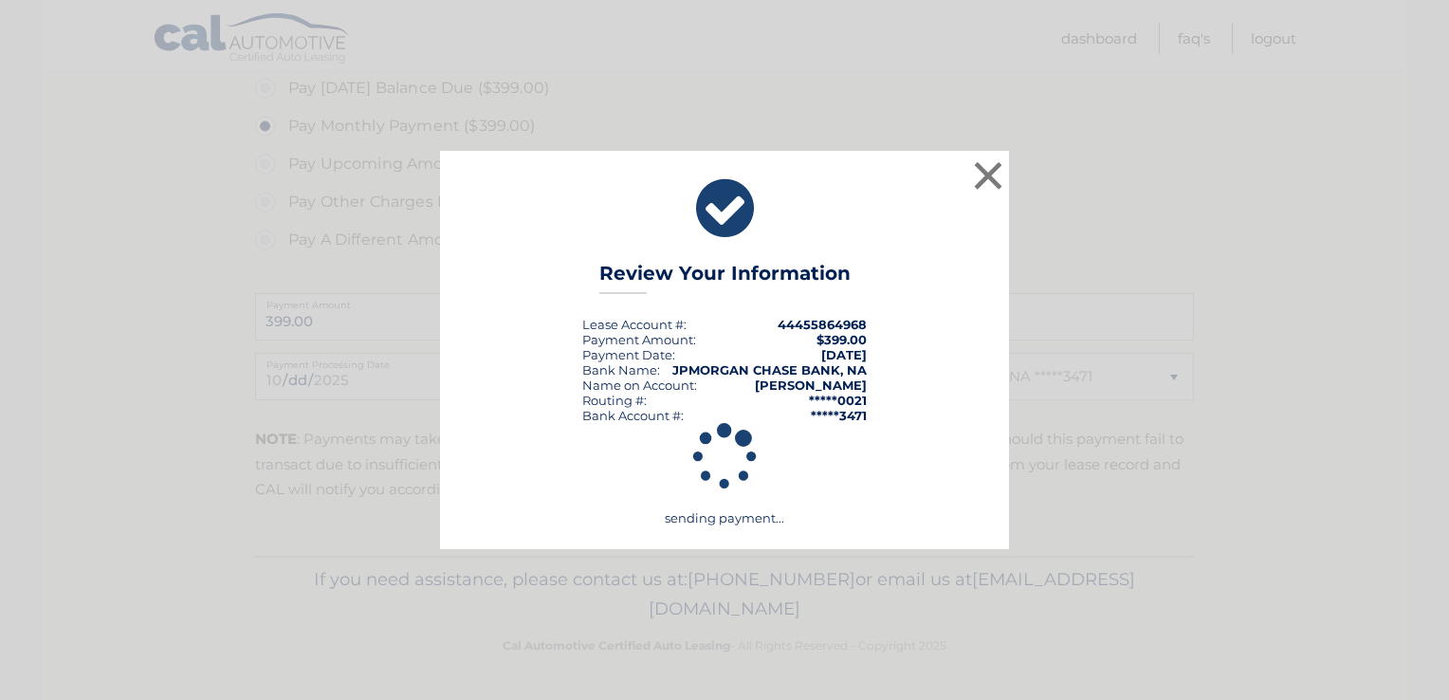
scroll to position [666, 0]
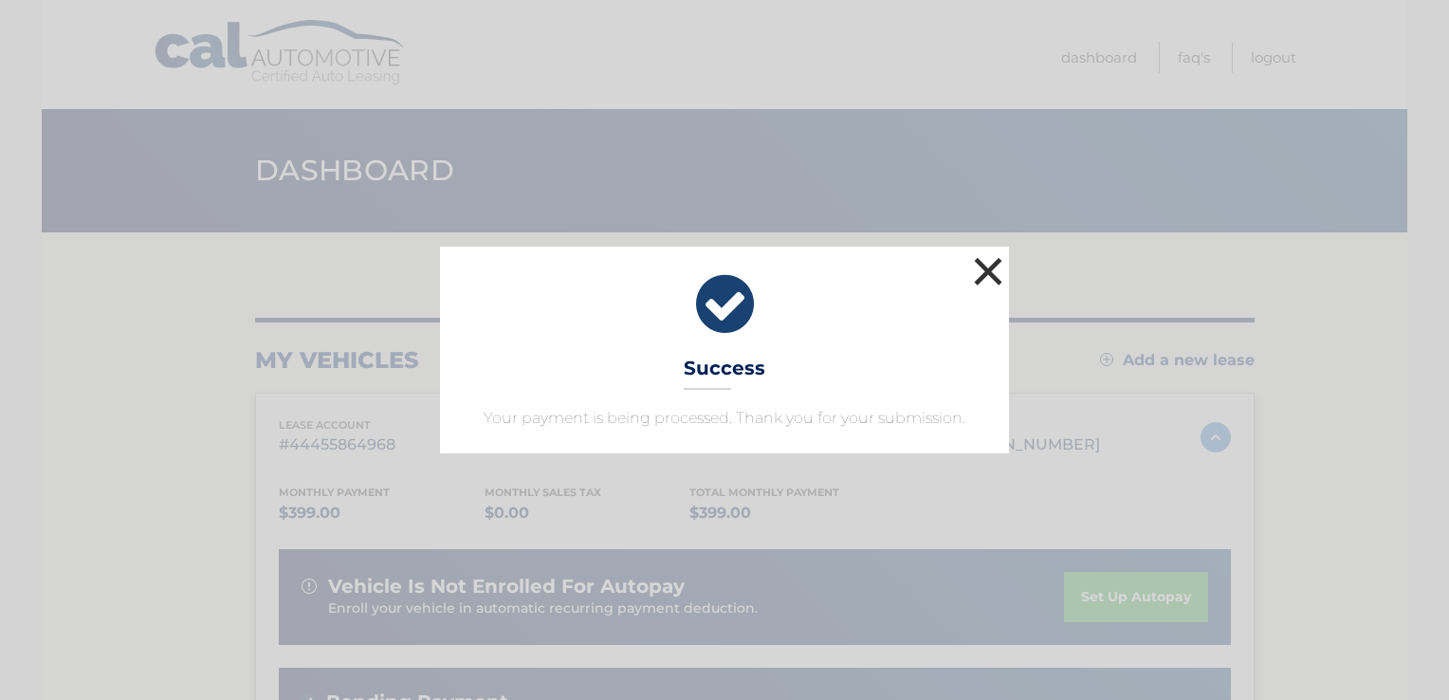
click at [969, 288] on button "×" at bounding box center [988, 271] width 38 height 38
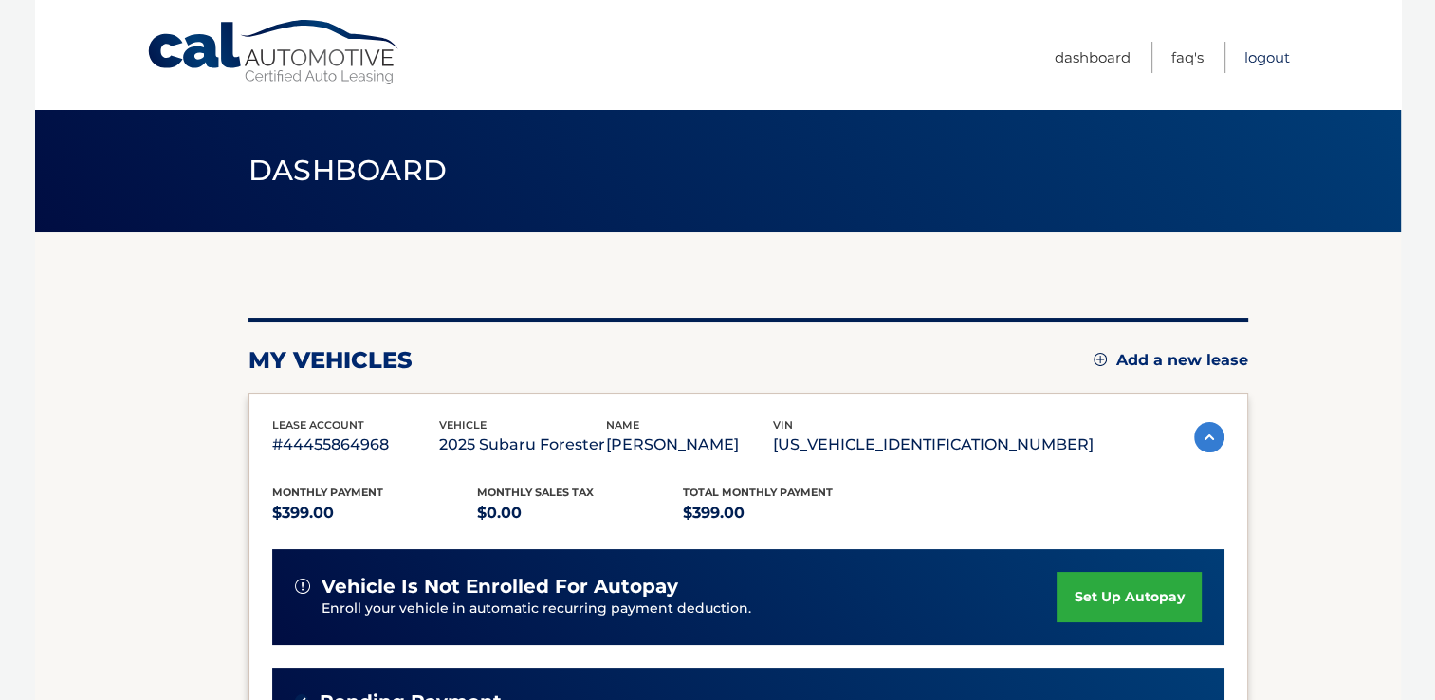
click at [1268, 51] on link "Logout" at bounding box center [1267, 57] width 46 height 31
